Goal: Transaction & Acquisition: Purchase product/service

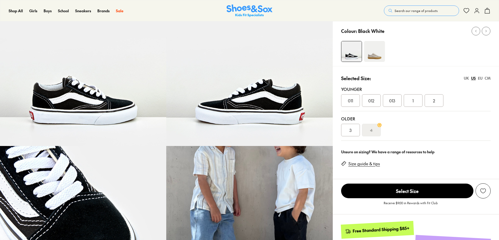
select select "*"
click at [480, 78] on div "EU" at bounding box center [480, 77] width 5 height 5
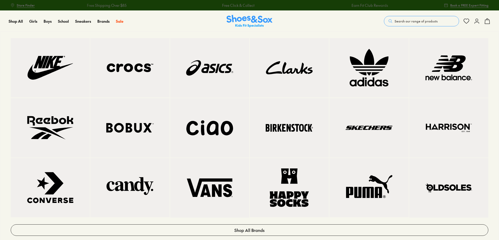
click at [209, 184] on img at bounding box center [210, 187] width 58 height 39
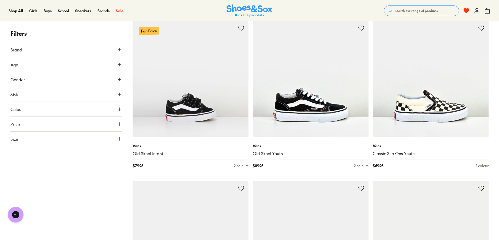
scroll to position [418, 0]
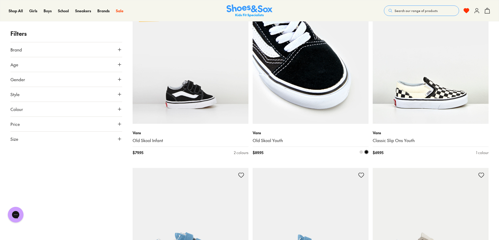
click at [320, 86] on img at bounding box center [311, 66] width 116 height 116
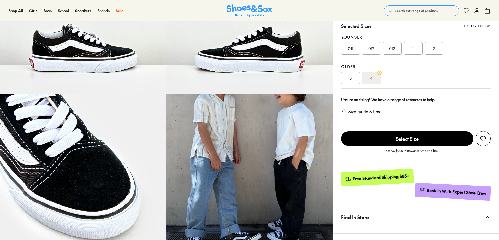
select select "*"
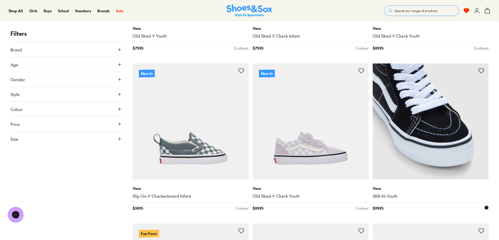
scroll to position [192, 0]
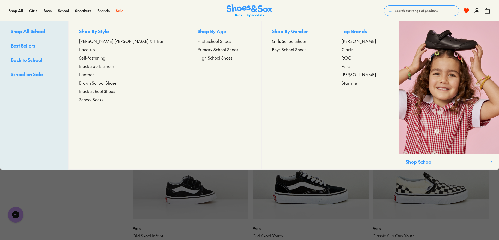
scroll to position [313, 0]
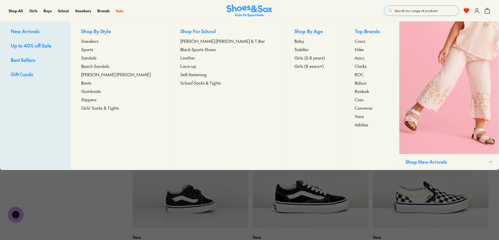
click at [109, 74] on span "[PERSON_NAME] [PERSON_NAME]" at bounding box center [115, 74] width 69 height 6
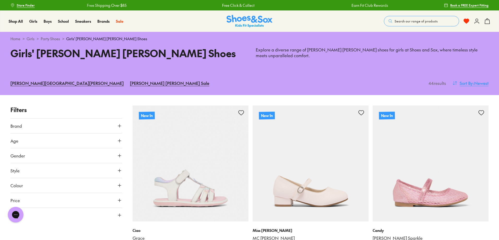
click at [462, 82] on span "Sort By" at bounding box center [466, 83] width 13 height 6
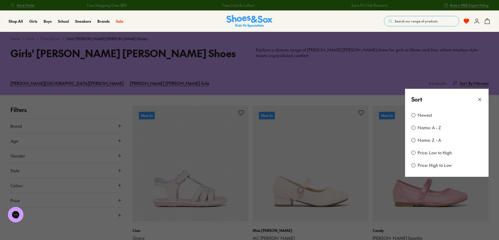
click at [482, 81] on button at bounding box center [249, 120] width 499 height 240
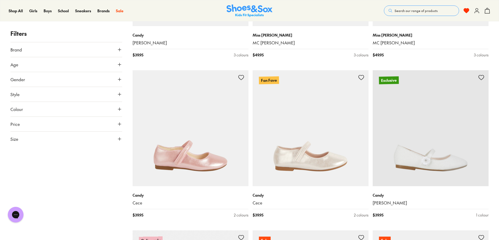
scroll to position [705, 0]
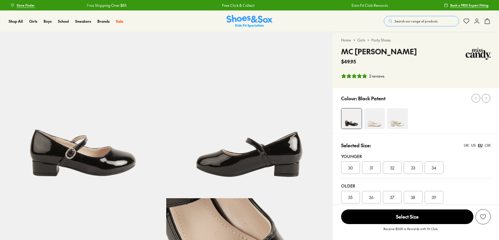
select select "*"
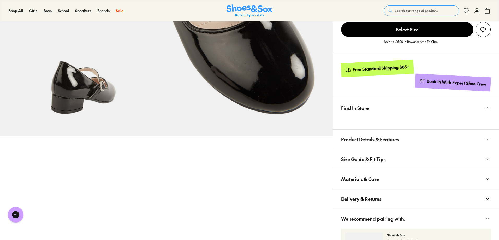
scroll to position [261, 0]
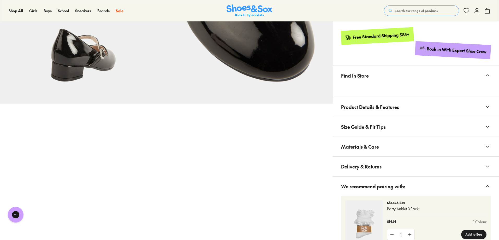
click at [388, 150] on button "Materials & Care" at bounding box center [416, 147] width 166 height 20
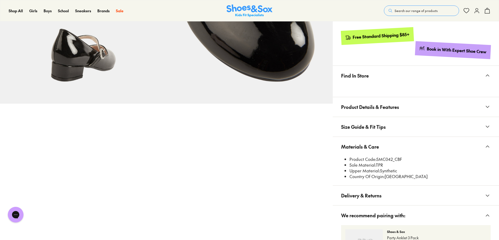
drag, startPoint x: 403, startPoint y: 156, endPoint x: 378, endPoint y: 160, distance: 26.2
click at [378, 160] on li "Product Code: SMC042_CBF" at bounding box center [419, 159] width 141 height 6
copy li "SMC042_CBF"
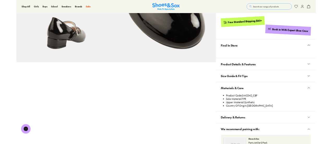
scroll to position [271, 0]
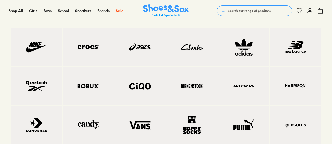
click at [185, 96] on link at bounding box center [191, 86] width 51 height 38
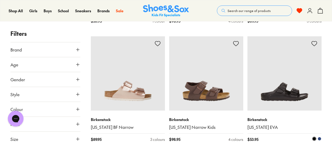
scroll to position [938, 0]
